Goal: Download file/media

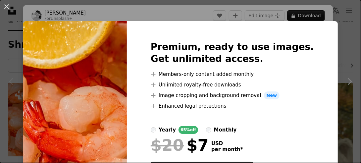
click at [230, 17] on div "An X shape Premium, ready to use images. Get unlimited access. A plus sign Memb…" at bounding box center [180, 81] width 361 height 163
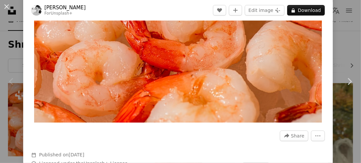
scroll to position [132, 0]
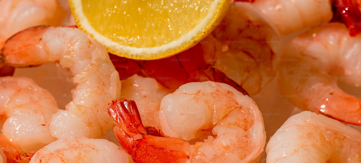
scroll to position [36, 0]
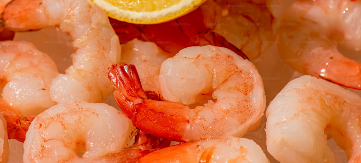
click at [351, 59] on img "Zoom out on this image" at bounding box center [181, 84] width 362 height 241
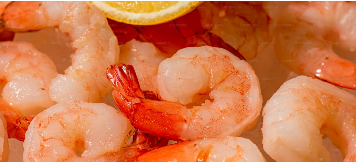
scroll to position [58, 0]
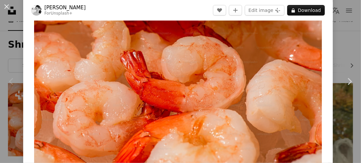
click at [346, 34] on div "An X shape Chevron left Chevron right [PERSON_NAME] For Unsplash+ A heart A plu…" at bounding box center [180, 81] width 361 height 163
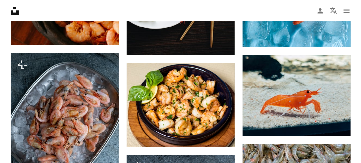
scroll to position [464, 0]
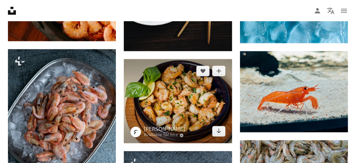
click at [208, 92] on img at bounding box center [178, 101] width 108 height 84
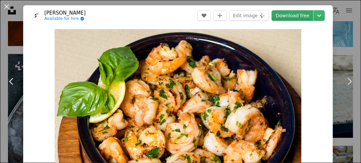
click at [281, 15] on link "Download free" at bounding box center [293, 15] width 42 height 11
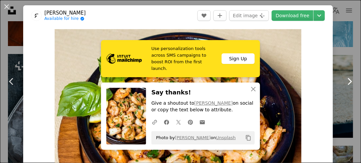
click at [350, 58] on link "Chevron right" at bounding box center [349, 82] width 23 height 64
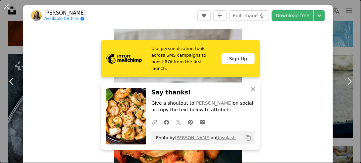
click at [335, 49] on div "An X shape Chevron left Chevron right Use personalization tools across SMS camp…" at bounding box center [180, 81] width 361 height 163
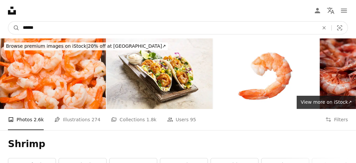
drag, startPoint x: 60, startPoint y: 23, endPoint x: -1, endPoint y: 21, distance: 61.0
type input "****"
click at [8, 22] on button "A magnifying glass" at bounding box center [13, 28] width 11 height 13
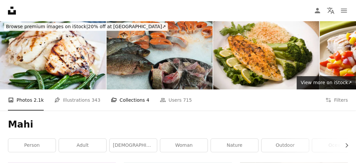
scroll to position [33, 0]
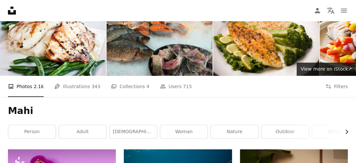
click at [344, 132] on icon "Chevron right" at bounding box center [347, 132] width 7 height 7
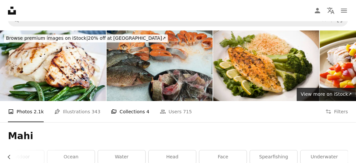
scroll to position [0, 0]
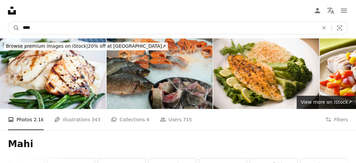
click at [55, 26] on input "****" at bounding box center [168, 28] width 297 height 13
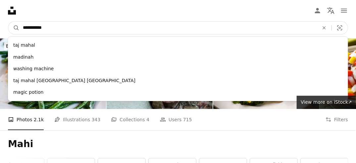
type input "**********"
click button "A magnifying glass" at bounding box center [13, 28] width 11 height 13
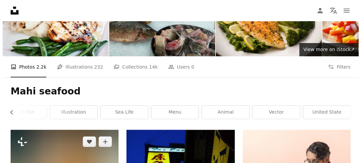
scroll to position [99, 0]
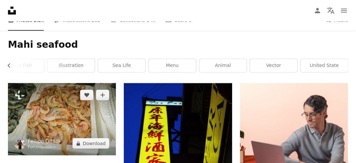
click at [74, 116] on img at bounding box center [62, 119] width 108 height 72
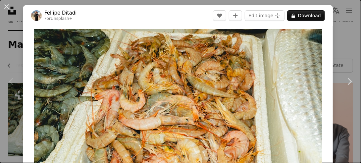
click at [344, 49] on div "An X shape Chevron left Chevron right [PERSON_NAME] For Unsplash+ A heart A plu…" at bounding box center [180, 81] width 361 height 163
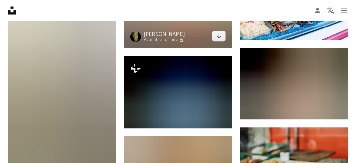
scroll to position [397, 0]
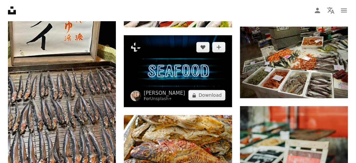
click at [145, 76] on img at bounding box center [178, 71] width 108 height 72
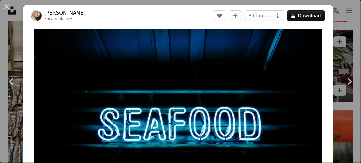
click at [335, 35] on div "An X shape Chevron left Chevron right [PERSON_NAME] For Unsplash+ A heart A plu…" at bounding box center [180, 81] width 361 height 163
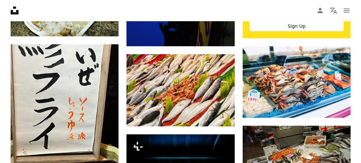
scroll to position [298, 0]
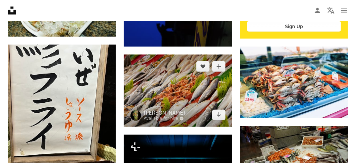
click at [182, 79] on img at bounding box center [178, 91] width 108 height 72
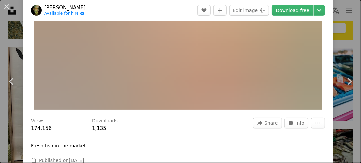
scroll to position [66, 0]
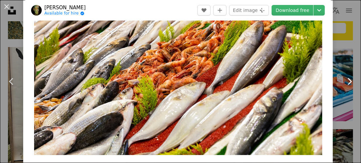
click at [339, 53] on link "Chevron right" at bounding box center [349, 82] width 23 height 64
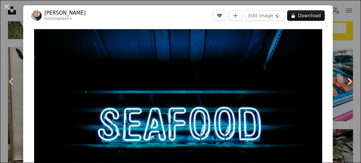
click at [339, 53] on link "Chevron right" at bounding box center [349, 82] width 23 height 64
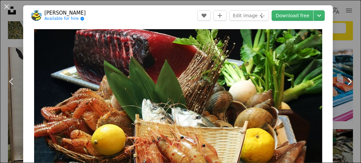
click at [339, 53] on link "Chevron right" at bounding box center [349, 82] width 23 height 64
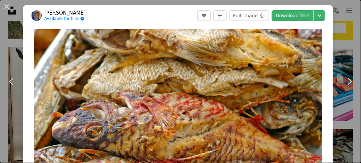
click at [349, 20] on div "An X shape Chevron left Chevron right [PERSON_NAME] Available for hire A checkm…" at bounding box center [180, 81] width 361 height 163
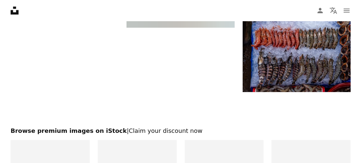
scroll to position [894, 0]
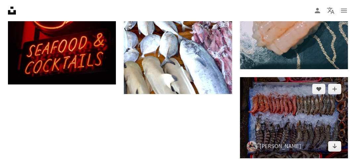
click at [262, 101] on img at bounding box center [294, 117] width 108 height 81
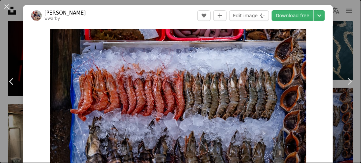
click at [334, 48] on div "An X shape Chevron left Chevron right [PERSON_NAME] wwarby A heart A plus sign …" at bounding box center [180, 81] width 361 height 163
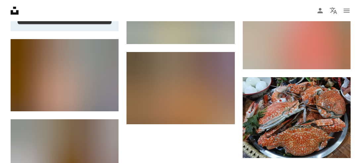
scroll to position [1590, 0]
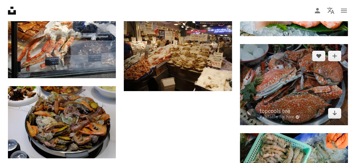
click at [281, 72] on img at bounding box center [294, 84] width 108 height 81
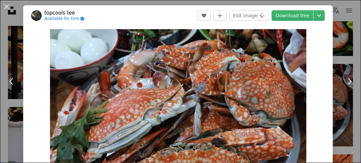
click at [334, 48] on div "An X shape Chevron left Chevron right topcools tee Available for hire A checkma…" at bounding box center [180, 81] width 361 height 163
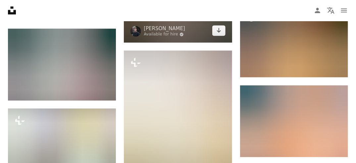
scroll to position [2087, 0]
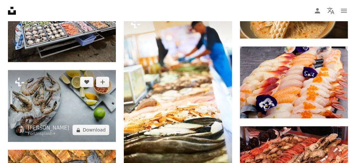
click at [64, 101] on img at bounding box center [62, 106] width 108 height 72
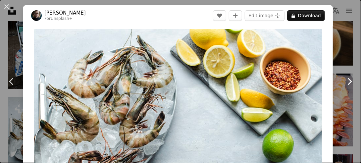
click at [342, 51] on link "Chevron right" at bounding box center [349, 82] width 23 height 64
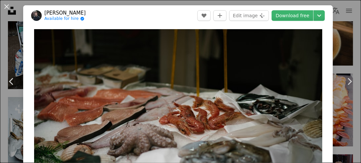
click at [333, 80] on div "An X shape Chevron left Chevron right [PERSON_NAME] Available for hire A checkm…" at bounding box center [180, 81] width 361 height 163
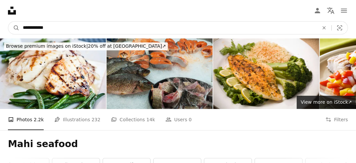
drag, startPoint x: 66, startPoint y: 28, endPoint x: -1, endPoint y: 17, distance: 68.2
type input "*******"
click at [8, 22] on button "A magnifying glass" at bounding box center [13, 28] width 11 height 13
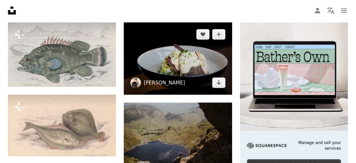
scroll to position [99, 0]
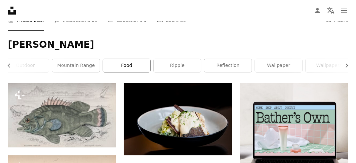
click at [128, 59] on link "food" at bounding box center [126, 65] width 47 height 13
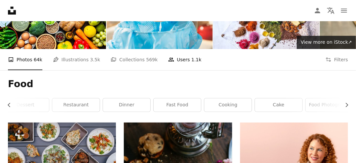
scroll to position [166, 0]
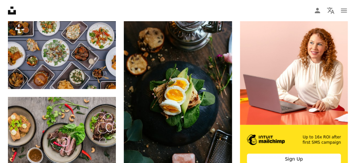
scroll to position [99, 0]
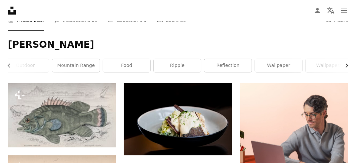
click at [349, 66] on icon "Chevron right" at bounding box center [347, 65] width 7 height 7
click at [349, 66] on div "[PERSON_NAME] Chevron left water human person fish ocean outdoor mountain range…" at bounding box center [178, 57] width 356 height 52
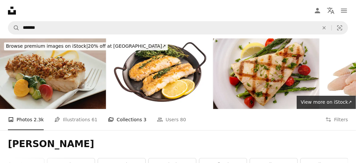
drag, startPoint x: 101, startPoint y: 117, endPoint x: 106, endPoint y: 118, distance: 4.7
click at [101, 117] on ul "A photo Photos 2.3k Pen Tool Illustrations 61 A stack of folders Collections 3 …" at bounding box center [97, 119] width 178 height 21
click at [108, 119] on link "A stack of folders Collections 3" at bounding box center [127, 119] width 38 height 21
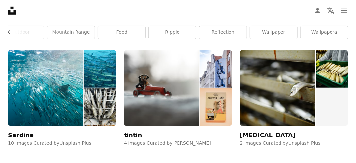
scroll to position [166, 0]
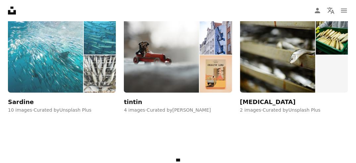
click at [23, 103] on div "Sardine" at bounding box center [21, 102] width 26 height 8
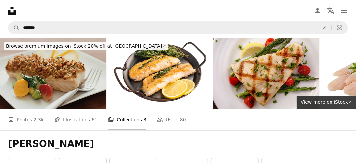
scroll to position [166, 0]
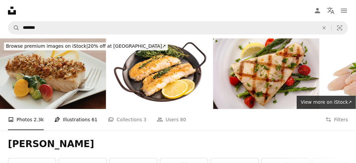
click at [72, 121] on link "Pen Tool Illustrations 61" at bounding box center [75, 119] width 43 height 21
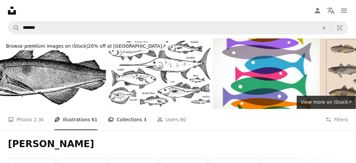
click at [133, 124] on link "A stack of folders Collections 3" at bounding box center [127, 119] width 38 height 21
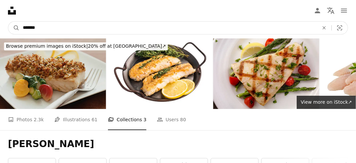
click at [84, 26] on input "*******" at bounding box center [168, 28] width 297 height 13
type input "*"
type input "*******"
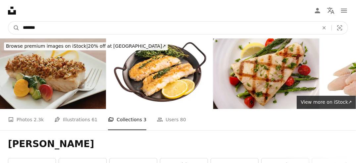
click button "A magnifying glass" at bounding box center [13, 28] width 11 height 13
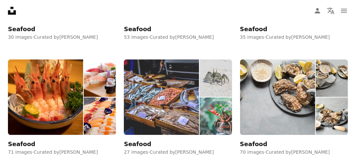
scroll to position [464, 0]
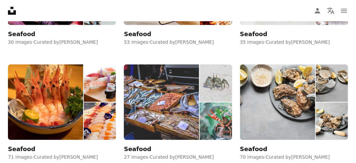
click at [139, 147] on div "Seafood" at bounding box center [137, 149] width 27 height 8
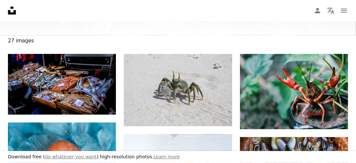
scroll to position [99, 0]
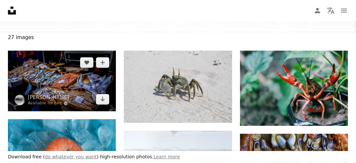
click at [82, 75] on img at bounding box center [62, 81] width 108 height 61
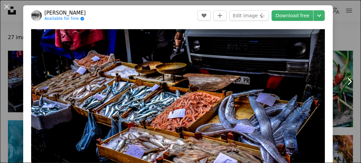
click at [338, 53] on link "Chevron right" at bounding box center [349, 82] width 23 height 64
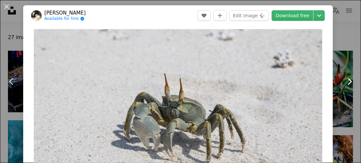
click at [340, 51] on link "Chevron right" at bounding box center [349, 82] width 23 height 64
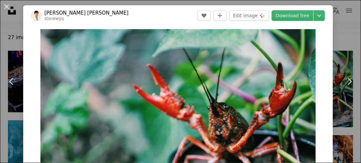
click at [341, 27] on div "An X shape Chevron left Chevron right Stone Wang stonewyq A heart A plus sign E…" at bounding box center [180, 81] width 361 height 163
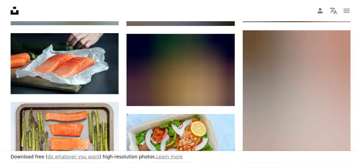
scroll to position [596, 0]
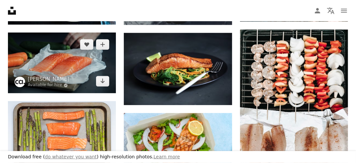
click at [57, 54] on img at bounding box center [62, 62] width 108 height 61
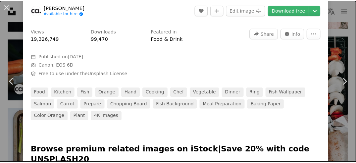
scroll to position [199, 0]
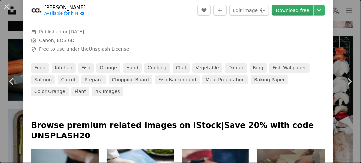
click at [289, 13] on link "Download free" at bounding box center [293, 10] width 42 height 11
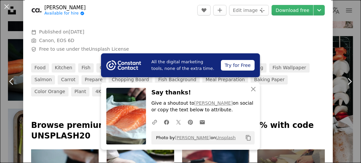
click at [342, 40] on div "An X shape Chevron left Chevron right All the digital marketing tools, none of …" at bounding box center [180, 81] width 361 height 163
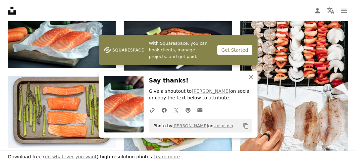
scroll to position [629, 0]
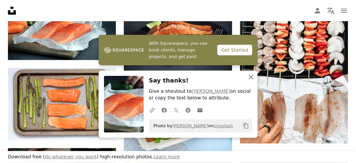
click at [248, 76] on icon "An X shape" at bounding box center [251, 77] width 8 height 8
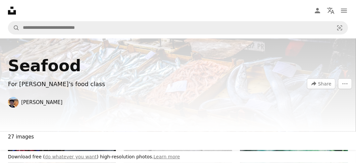
scroll to position [33, 0]
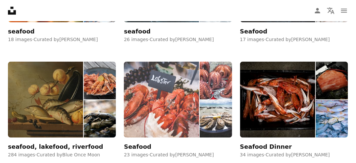
scroll to position [729, 0]
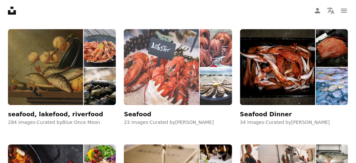
click at [144, 113] on div "Seafood" at bounding box center [137, 114] width 27 height 8
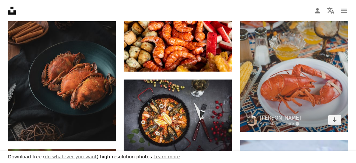
scroll to position [563, 0]
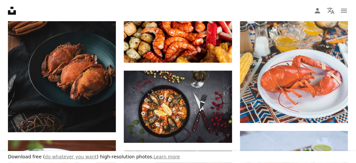
drag, startPoint x: 263, startPoint y: 110, endPoint x: 241, endPoint y: 126, distance: 27.0
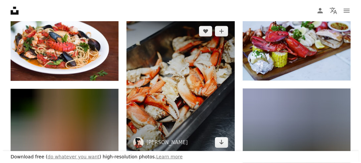
scroll to position [729, 0]
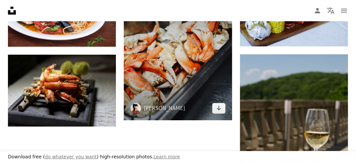
click at [183, 69] on img at bounding box center [178, 52] width 108 height 135
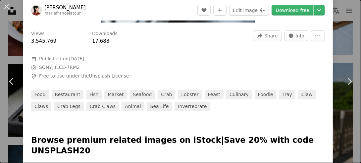
scroll to position [66, 0]
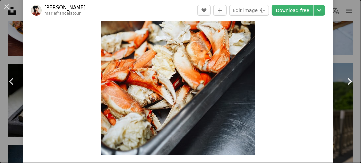
click at [344, 50] on link "Chevron right" at bounding box center [349, 82] width 23 height 64
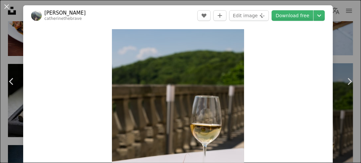
click at [337, 27] on div "An X shape Chevron left Chevron right [PERSON_NAME] catherinethebrave A heart A…" at bounding box center [180, 81] width 361 height 163
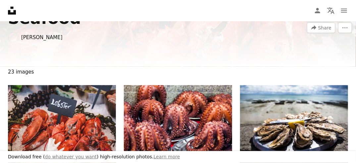
scroll to position [66, 0]
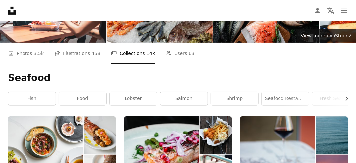
scroll to position [729, 0]
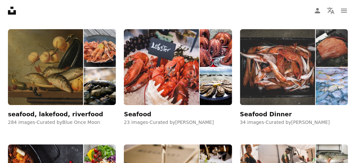
click at [266, 114] on div "Seafood Dinner" at bounding box center [266, 114] width 52 height 8
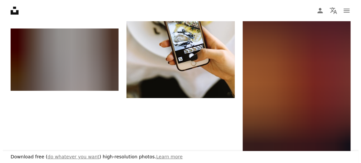
scroll to position [795, 0]
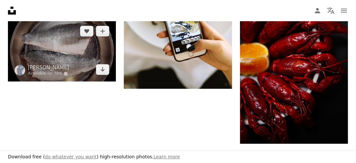
click at [51, 43] on img at bounding box center [62, 50] width 108 height 62
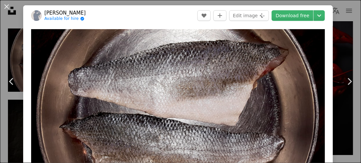
click at [345, 41] on div "An X shape Chevron left Chevron right [PERSON_NAME] Available for hire A checkm…" at bounding box center [180, 81] width 361 height 163
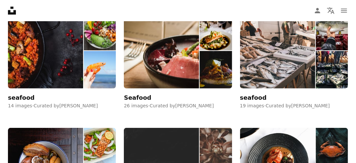
scroll to position [861, 0]
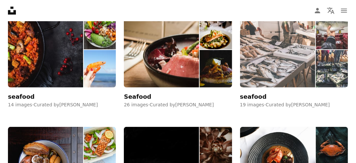
click at [246, 96] on div "seafood" at bounding box center [253, 97] width 27 height 8
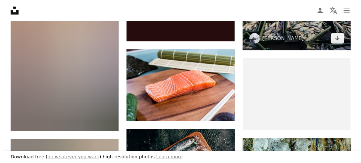
scroll to position [199, 0]
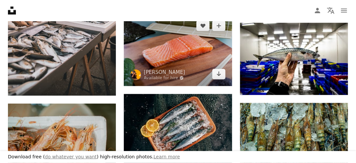
click at [187, 62] on img at bounding box center [178, 50] width 108 height 72
